Goal: Check status: Check status

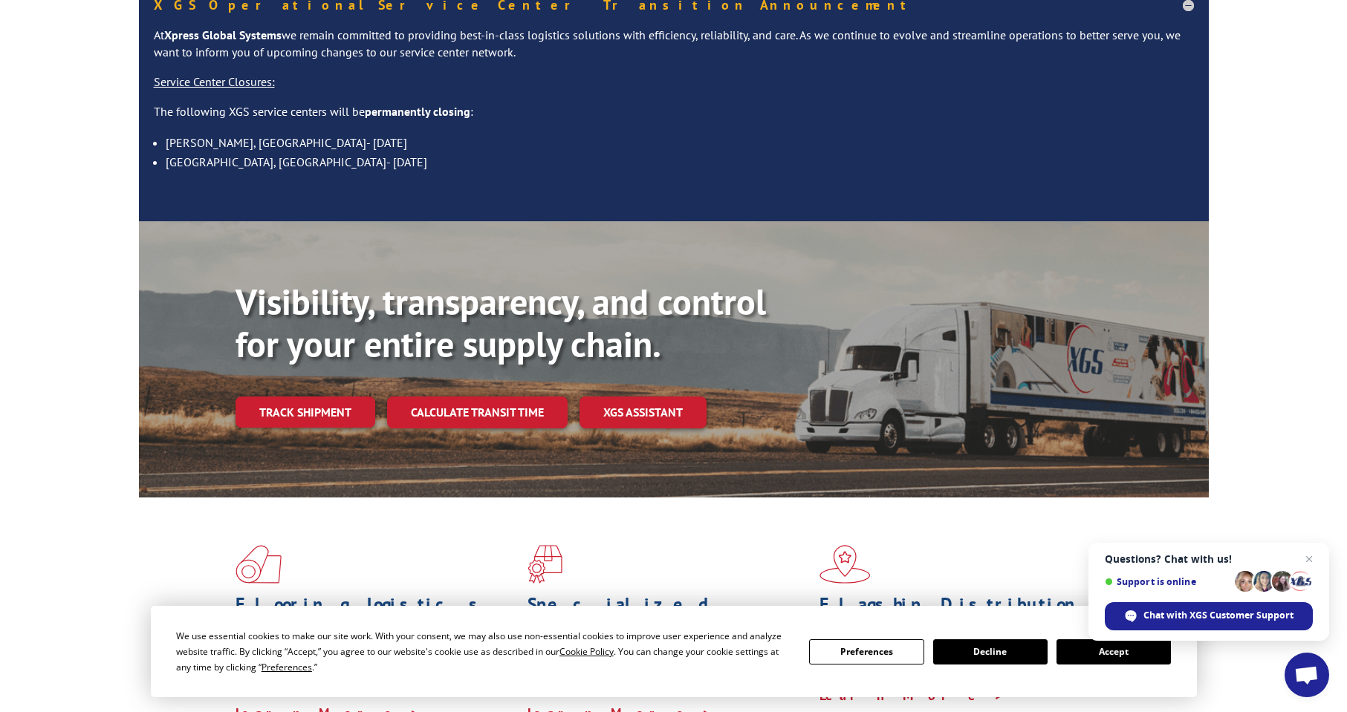
scroll to position [149, 0]
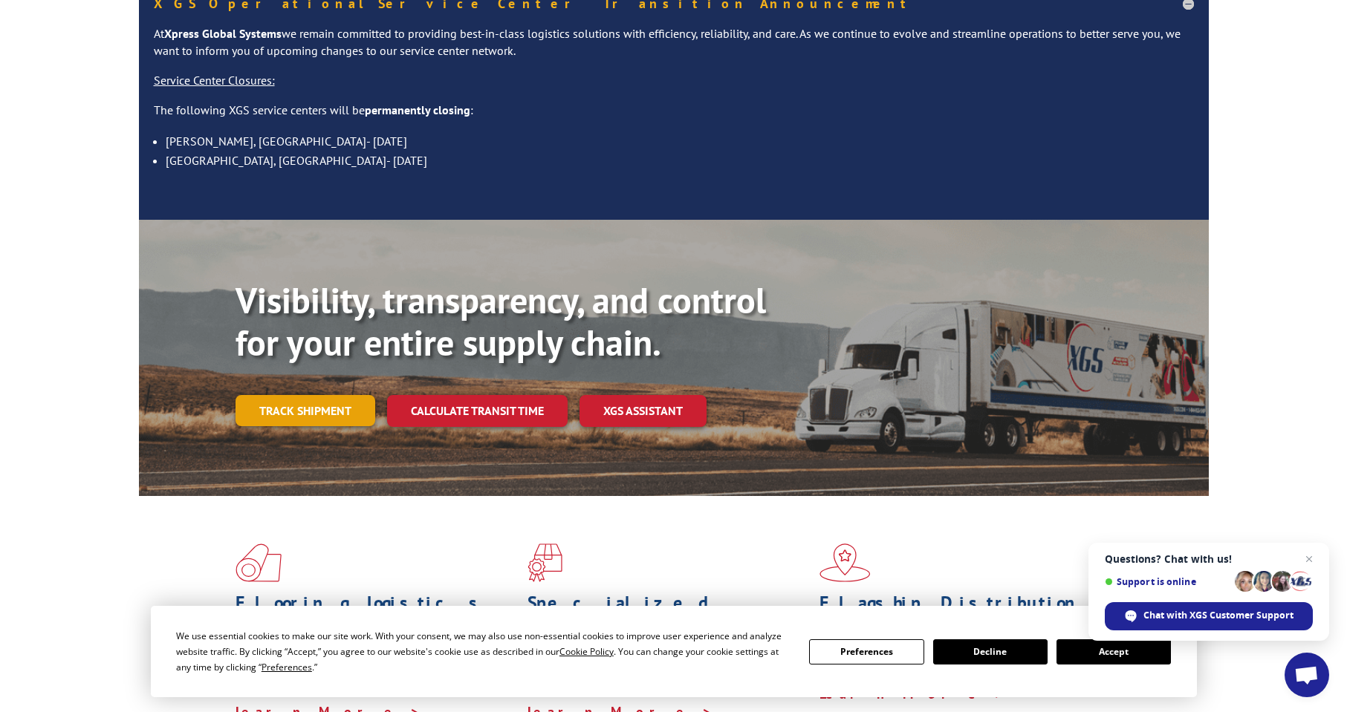
click at [296, 395] on link "Track shipment" at bounding box center [305, 410] width 140 height 31
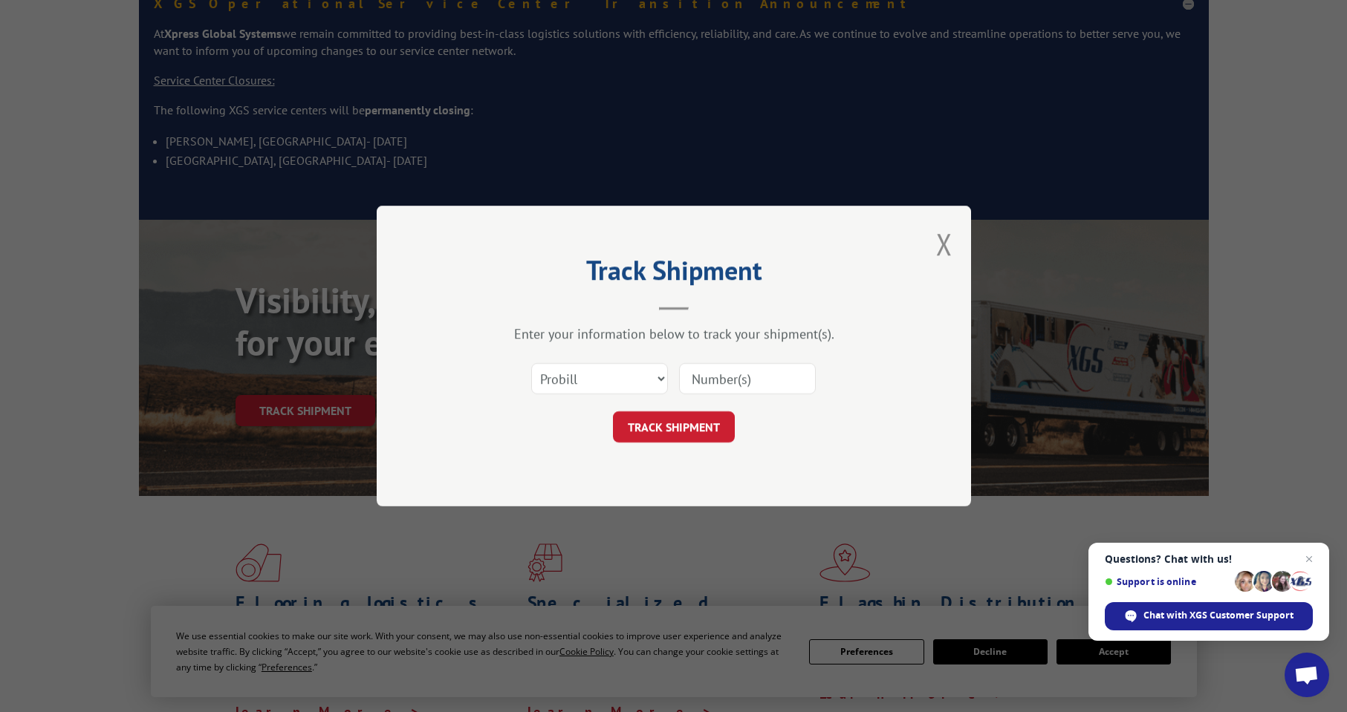
click at [716, 377] on input at bounding box center [747, 378] width 137 height 31
paste input "096-1085298"
type input "096-1085298"
click at [684, 425] on button "TRACK SHIPMENT" at bounding box center [674, 427] width 122 height 31
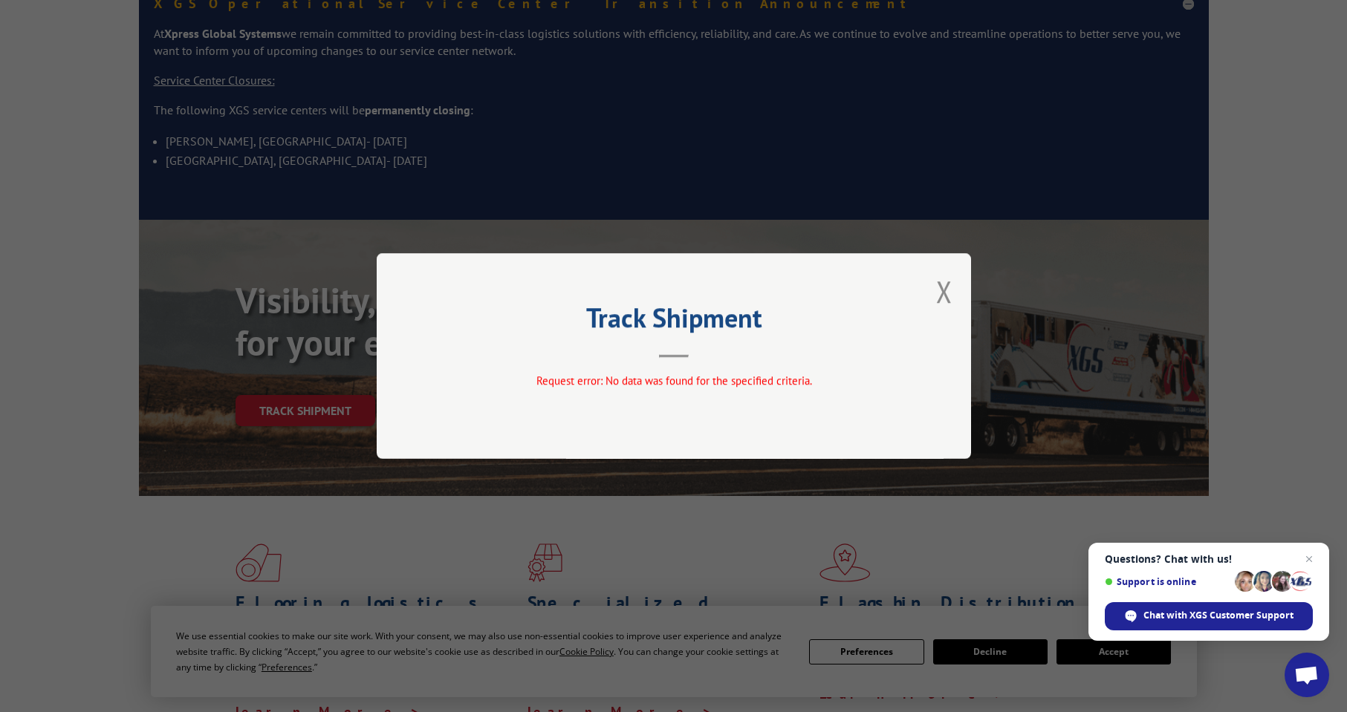
click at [952, 290] on div "Track Shipment Request error: No data was found for the specified criteria." at bounding box center [674, 356] width 594 height 206
click at [949, 290] on button "Close modal" at bounding box center [944, 291] width 16 height 39
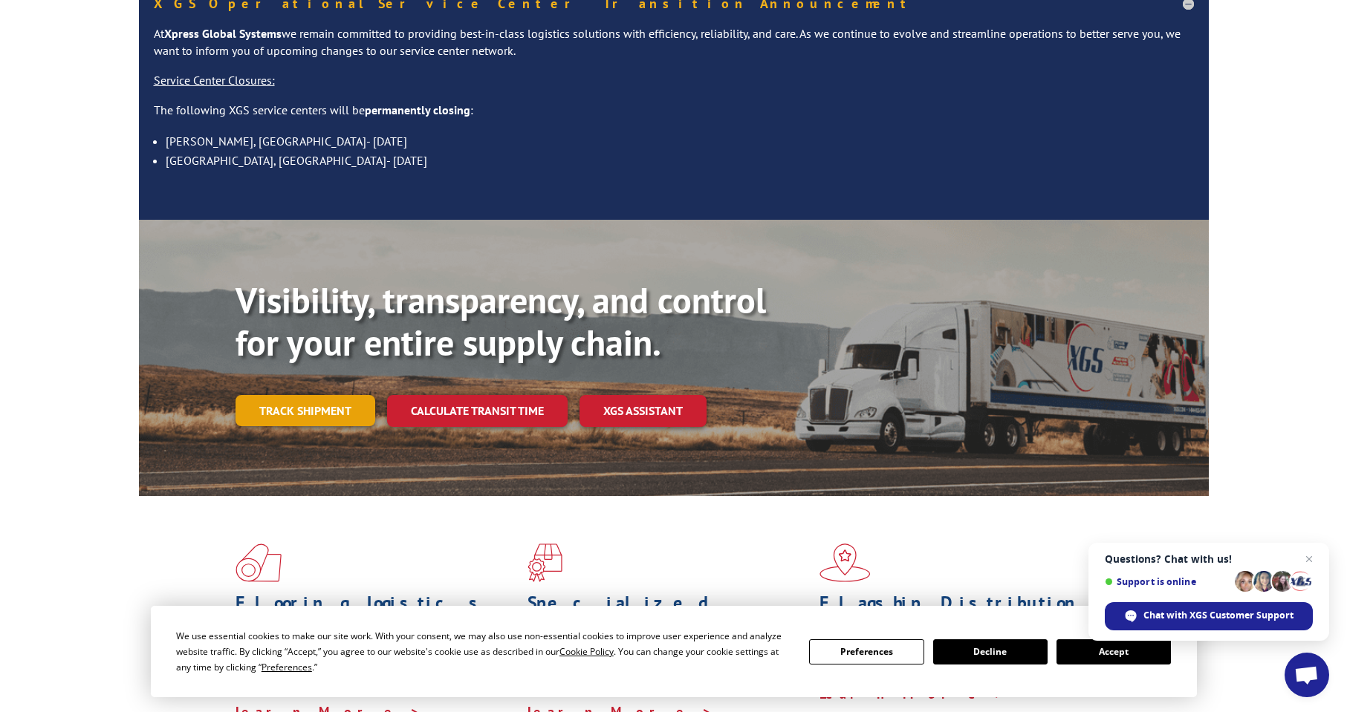
click at [287, 395] on link "Track shipment" at bounding box center [305, 410] width 140 height 31
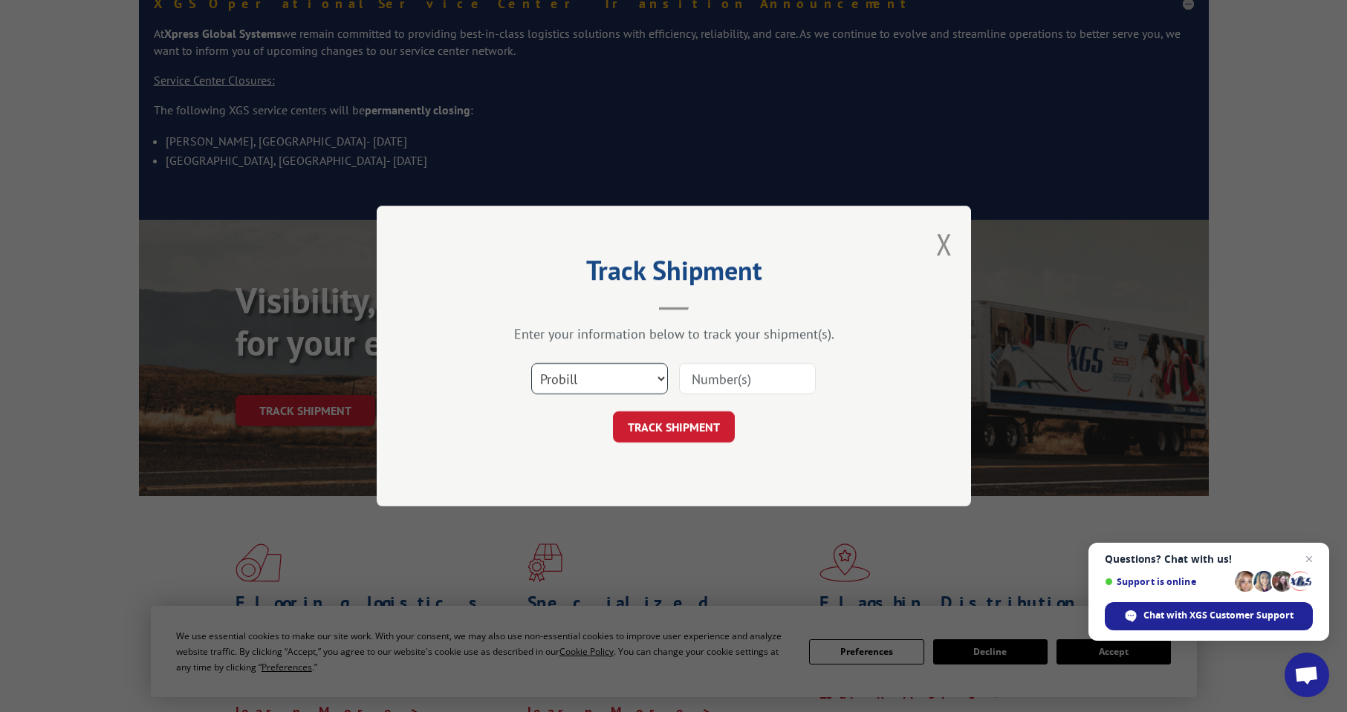
click at [640, 374] on select "Select category... Probill BOL PO" at bounding box center [599, 378] width 137 height 31
select select "bol"
click at [531, 363] on select "Select category... Probill BOL PO" at bounding box center [599, 378] width 137 height 31
click at [731, 380] on input at bounding box center [747, 378] width 137 height 31
paste input "096-1085298"
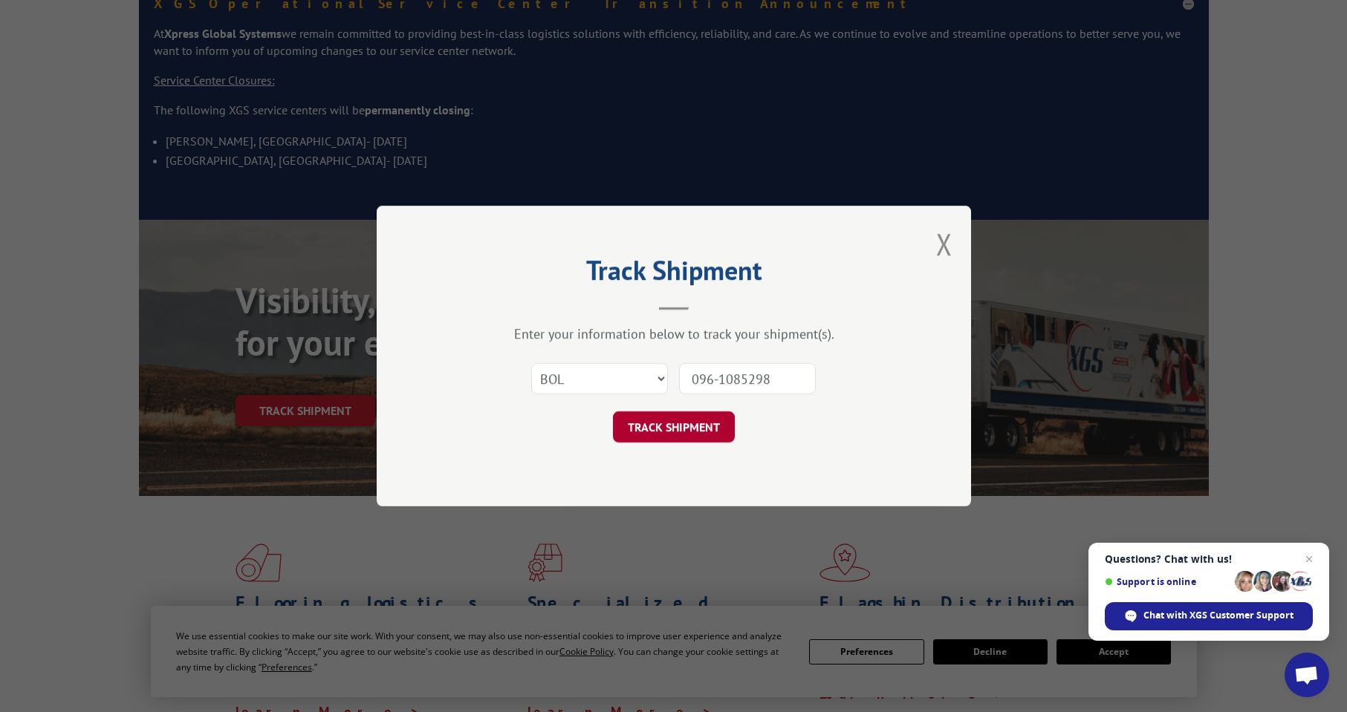
type input "096-1085298"
click at [675, 421] on button "TRACK SHIPMENT" at bounding box center [674, 427] width 122 height 31
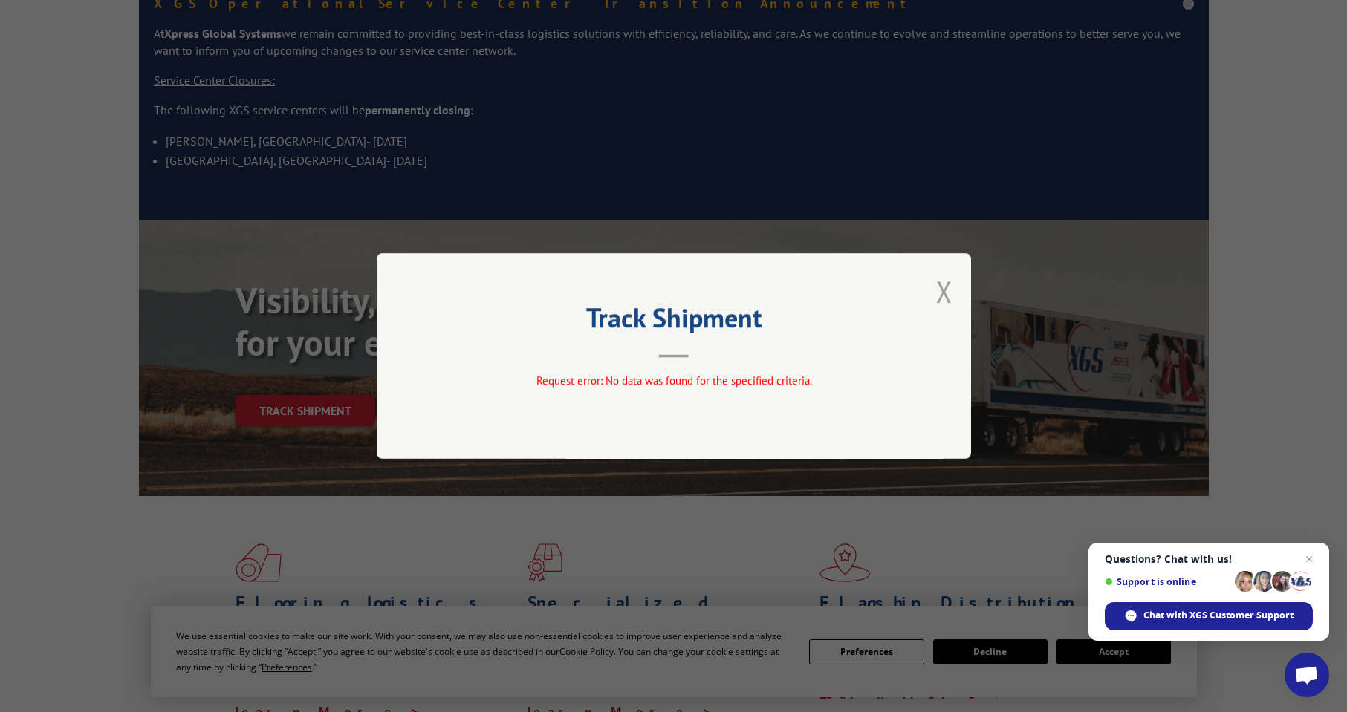
click at [944, 290] on button "Close modal" at bounding box center [944, 291] width 16 height 39
